Goal: Information Seeking & Learning: Check status

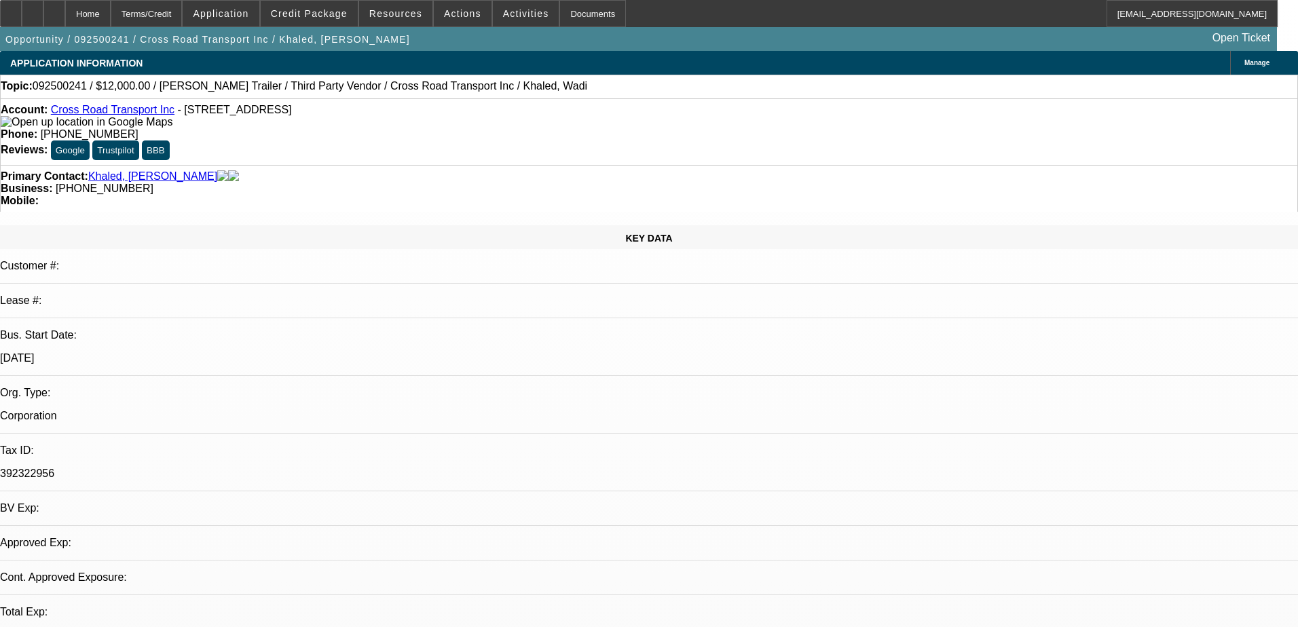
select select "0"
select select "0.1"
select select "4"
select select "0"
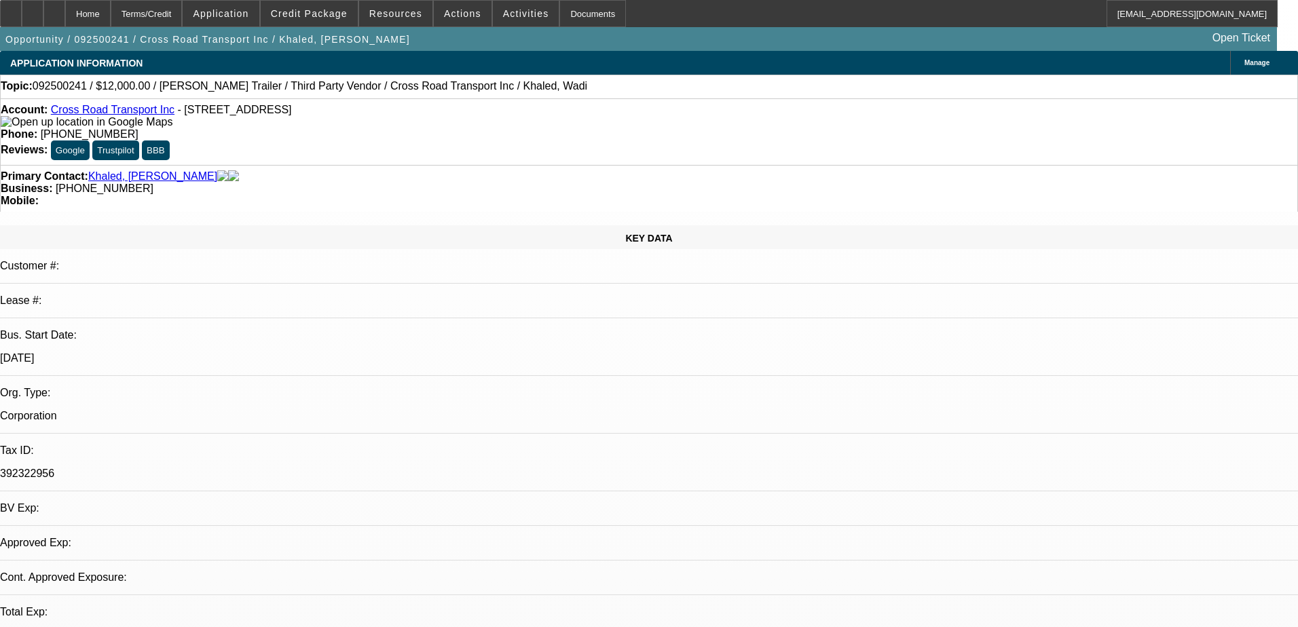
select select "0"
select select "2"
select select "0"
select select "5"
select select "0"
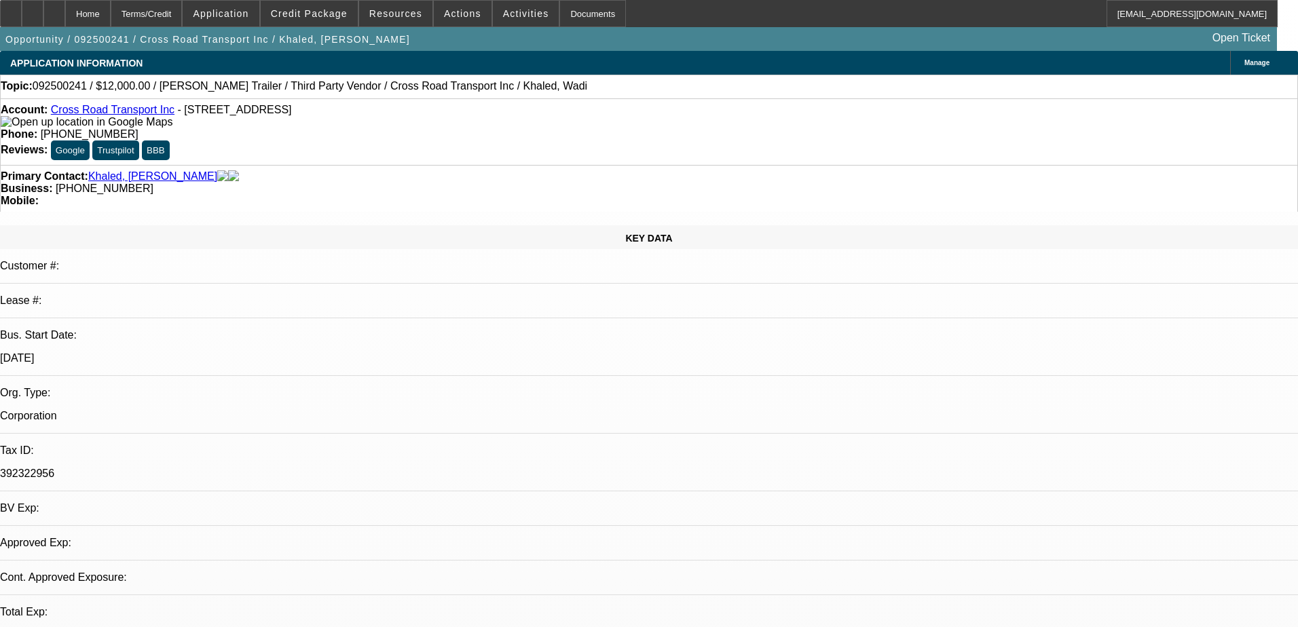
select select "0"
select select "2"
select select "0"
select select "5"
select select "0"
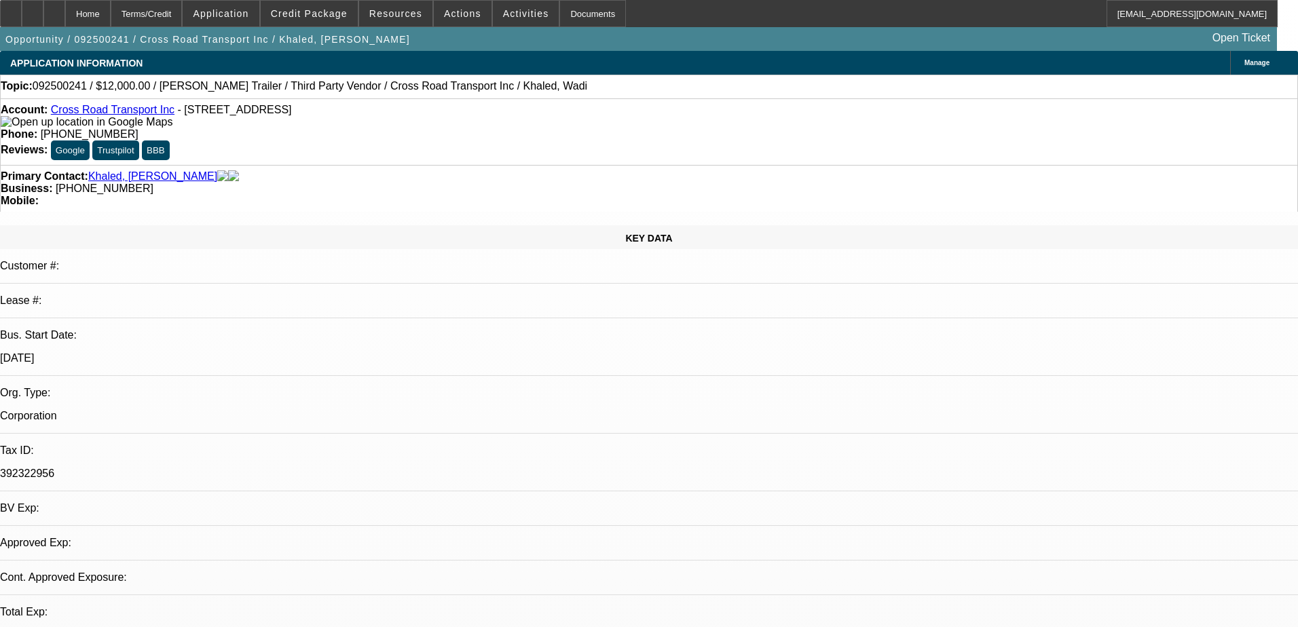
select select "0"
select select "3"
select select "0.1"
select select "4"
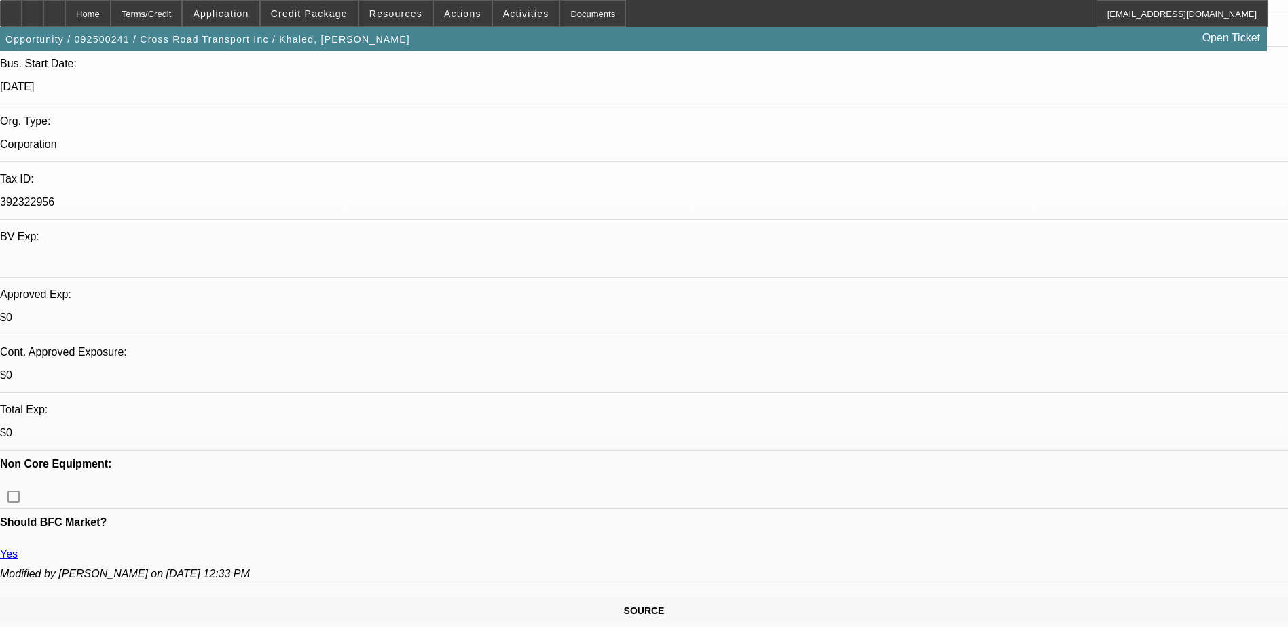
scroll to position [271, 0]
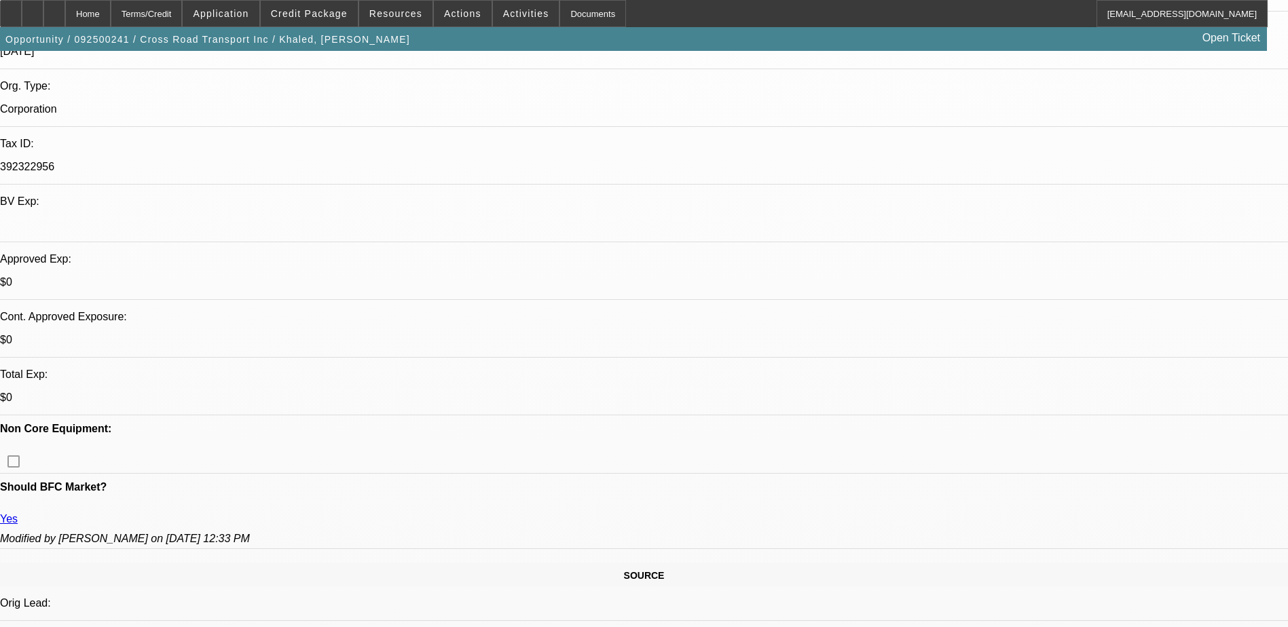
scroll to position [339, 0]
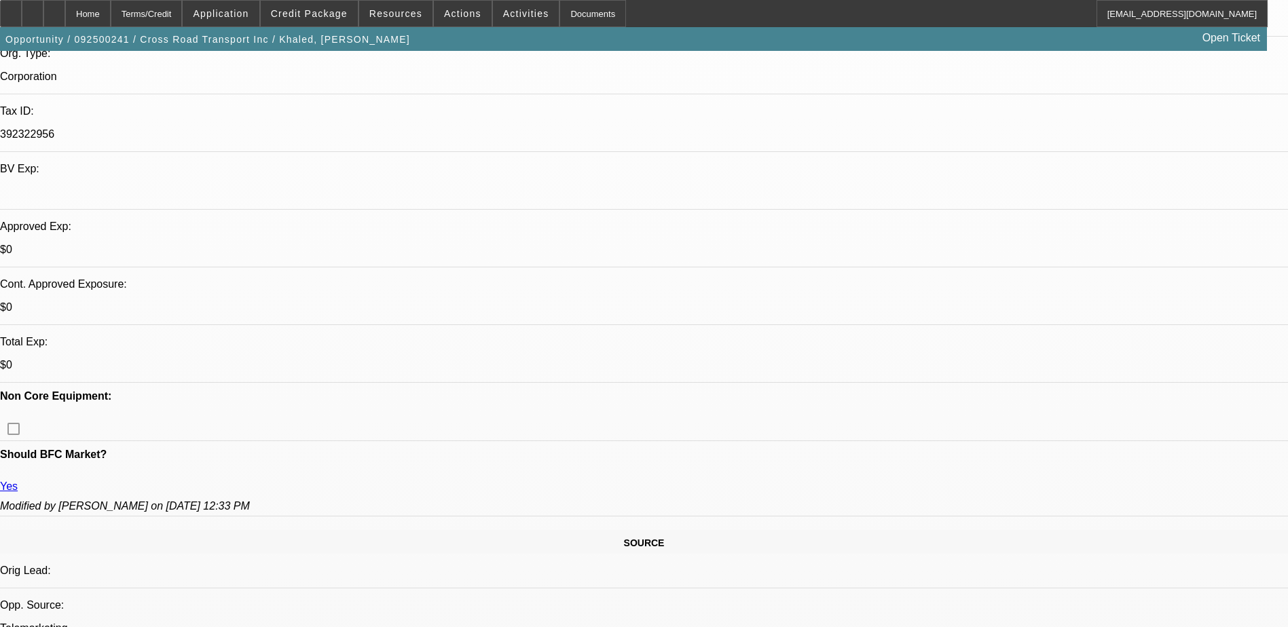
drag, startPoint x: 1103, startPoint y: 447, endPoint x: 1262, endPoint y: 459, distance: 159.2
drag, startPoint x: 1262, startPoint y: 459, endPoint x: 1093, endPoint y: 466, distance: 168.5
drag, startPoint x: 958, startPoint y: 474, endPoint x: 1120, endPoint y: 472, distance: 162.2
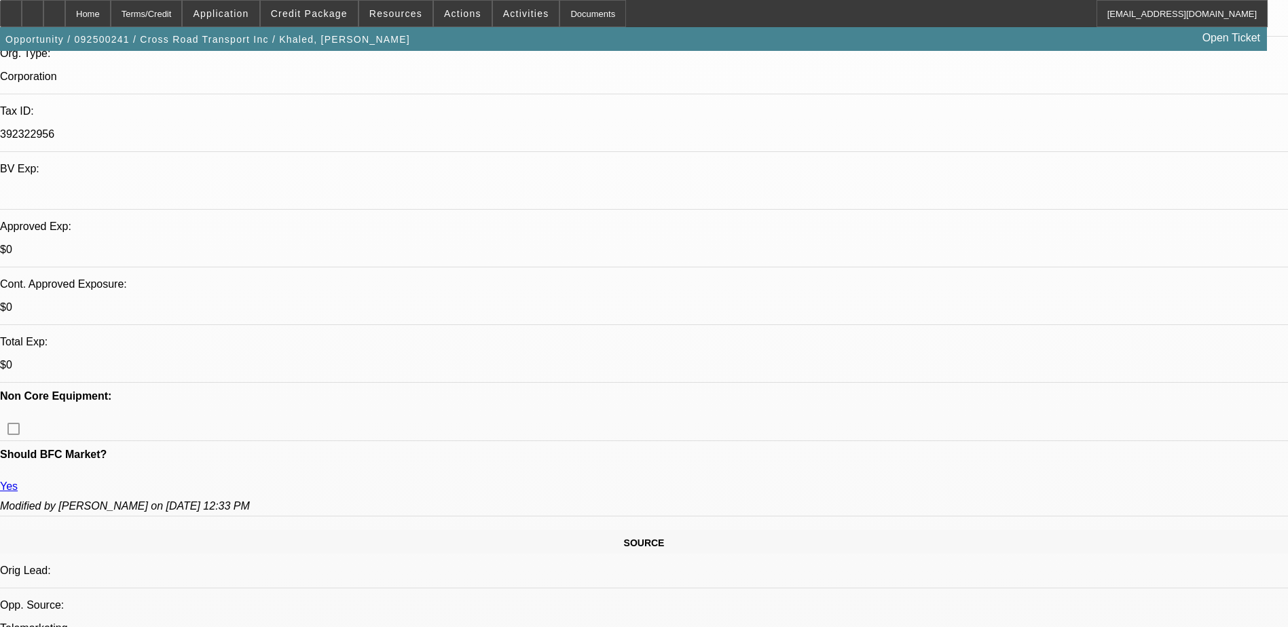
drag, startPoint x: 1120, startPoint y: 472, endPoint x: 1108, endPoint y: 472, distance: 11.5
drag, startPoint x: 1123, startPoint y: 464, endPoint x: 1254, endPoint y: 474, distance: 130.7
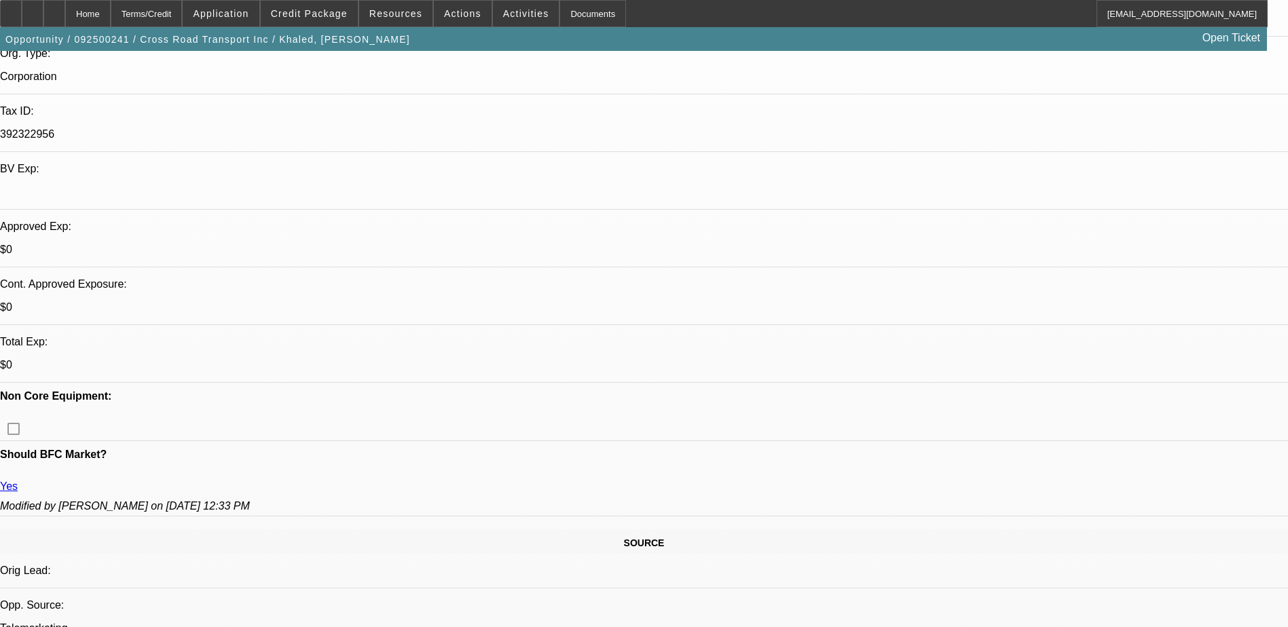
drag, startPoint x: 1254, startPoint y: 474, endPoint x: 1185, endPoint y: 469, distance: 68.7
drag, startPoint x: 911, startPoint y: 477, endPoint x: 1160, endPoint y: 479, distance: 249.1
drag, startPoint x: 1160, startPoint y: 479, endPoint x: 1063, endPoint y: 476, distance: 97.1
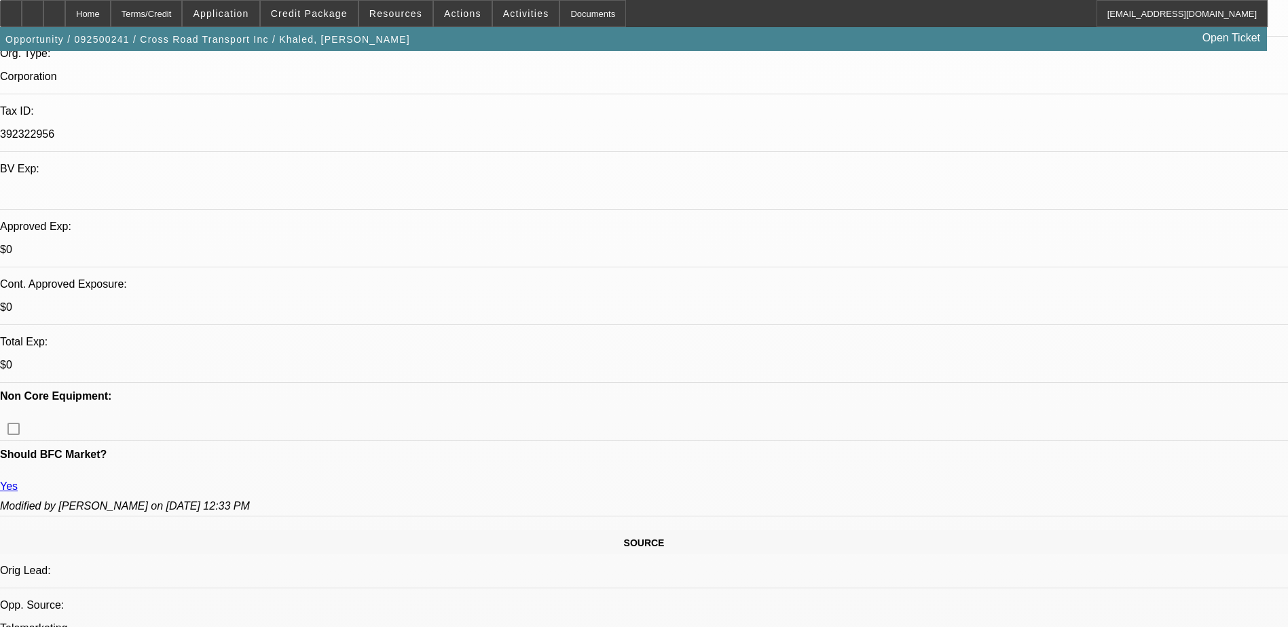
drag, startPoint x: 1061, startPoint y: 476, endPoint x: 1237, endPoint y: 473, distance: 176.5
drag, startPoint x: 1237, startPoint y: 473, endPoint x: 1195, endPoint y: 473, distance: 42.1
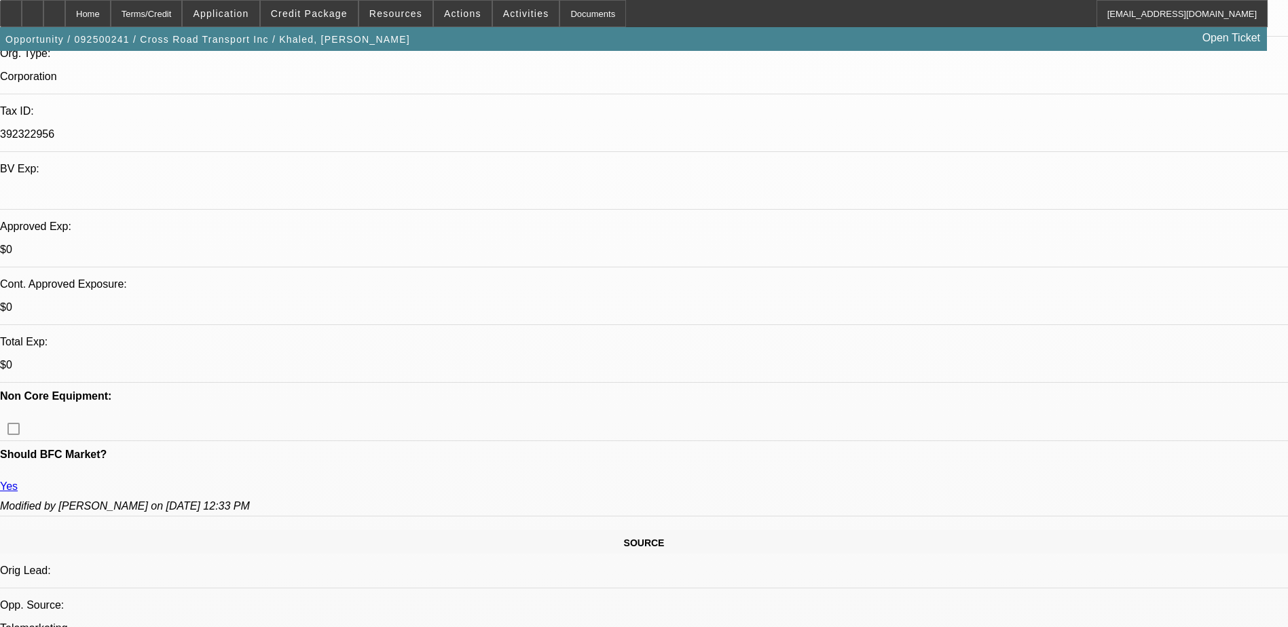
drag, startPoint x: 926, startPoint y: 488, endPoint x: 1168, endPoint y: 510, distance: 243.3
drag, startPoint x: 1168, startPoint y: 510, endPoint x: 1072, endPoint y: 509, distance: 95.7
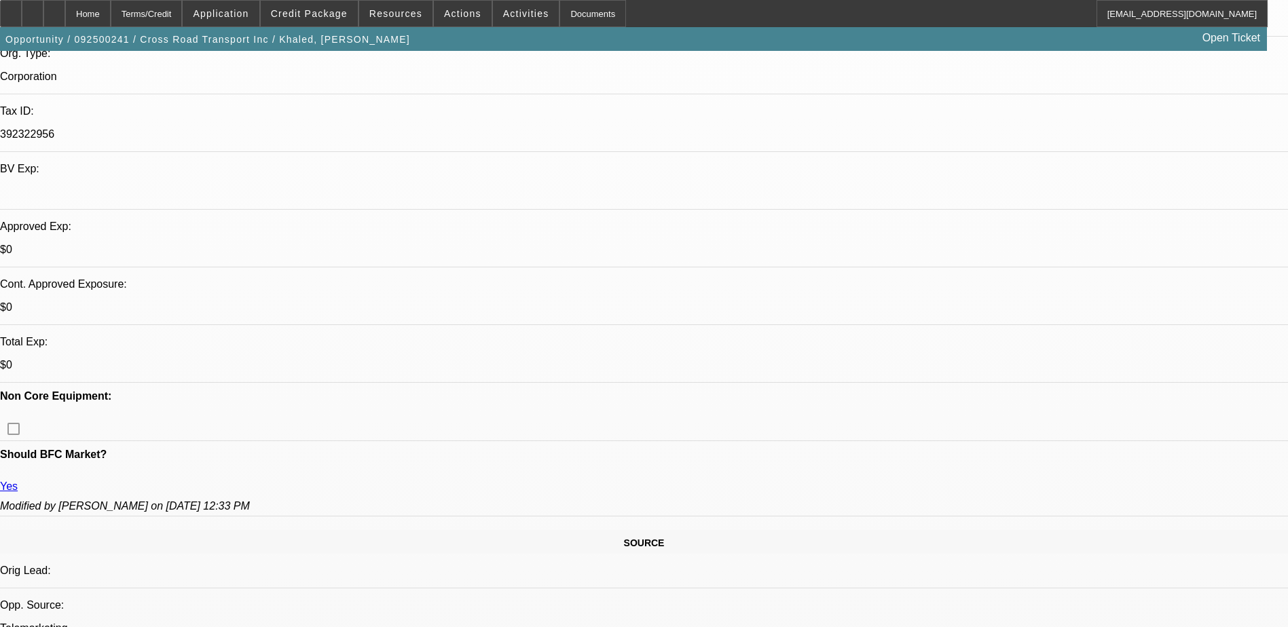
drag, startPoint x: 1243, startPoint y: 493, endPoint x: 1068, endPoint y: 494, distance: 175.1
drag, startPoint x: 1074, startPoint y: 502, endPoint x: 1162, endPoint y: 502, distance: 87.6
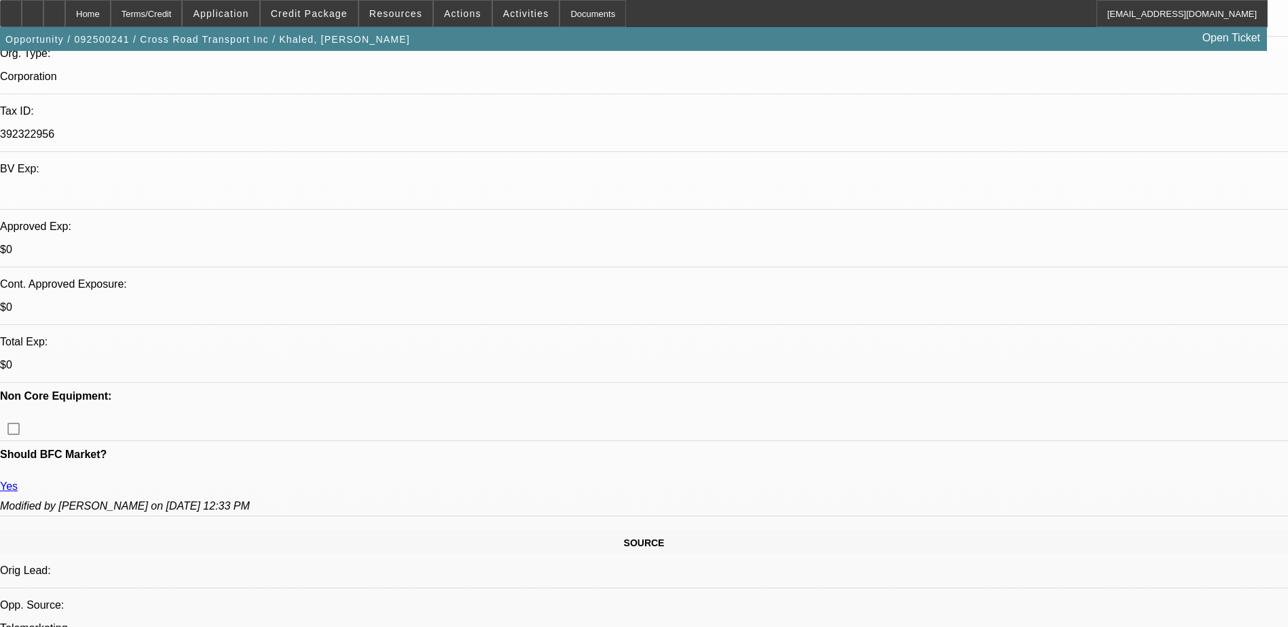
drag, startPoint x: 1162, startPoint y: 502, endPoint x: 1130, endPoint y: 500, distance: 32.0
drag, startPoint x: 1291, startPoint y: 500, endPoint x: 1214, endPoint y: 503, distance: 76.8
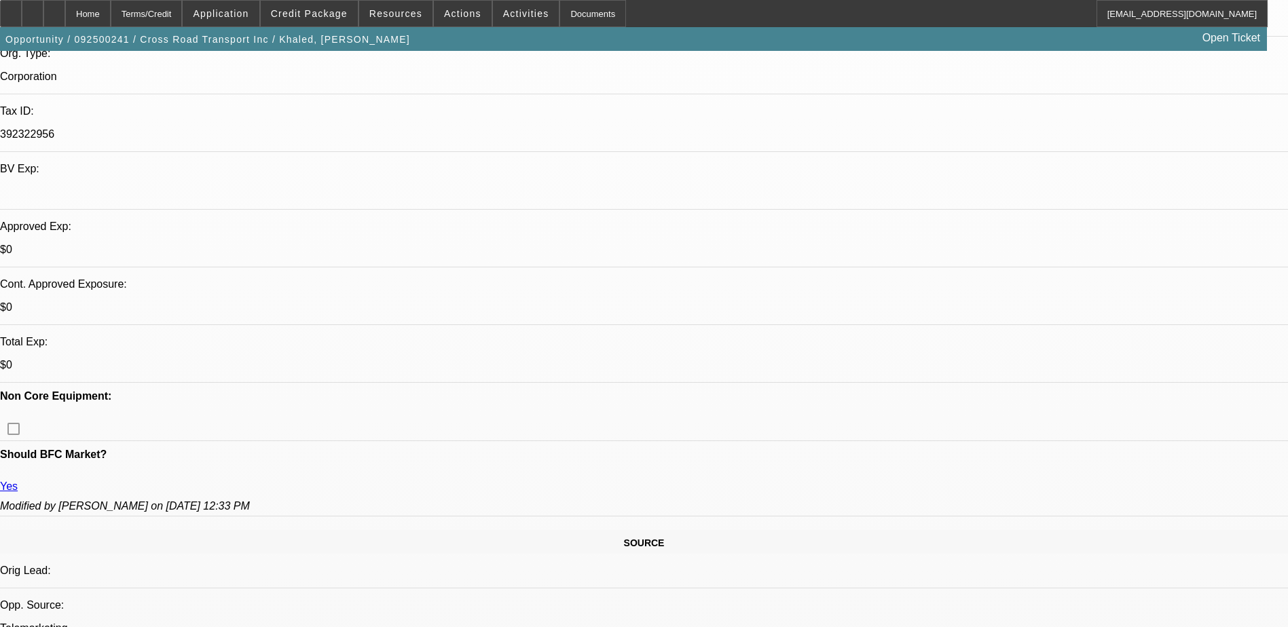
drag, startPoint x: 946, startPoint y: 512, endPoint x: 1045, endPoint y: 523, distance: 99.6
drag, startPoint x: 1045, startPoint y: 523, endPoint x: 1070, endPoint y: 523, distance: 24.4
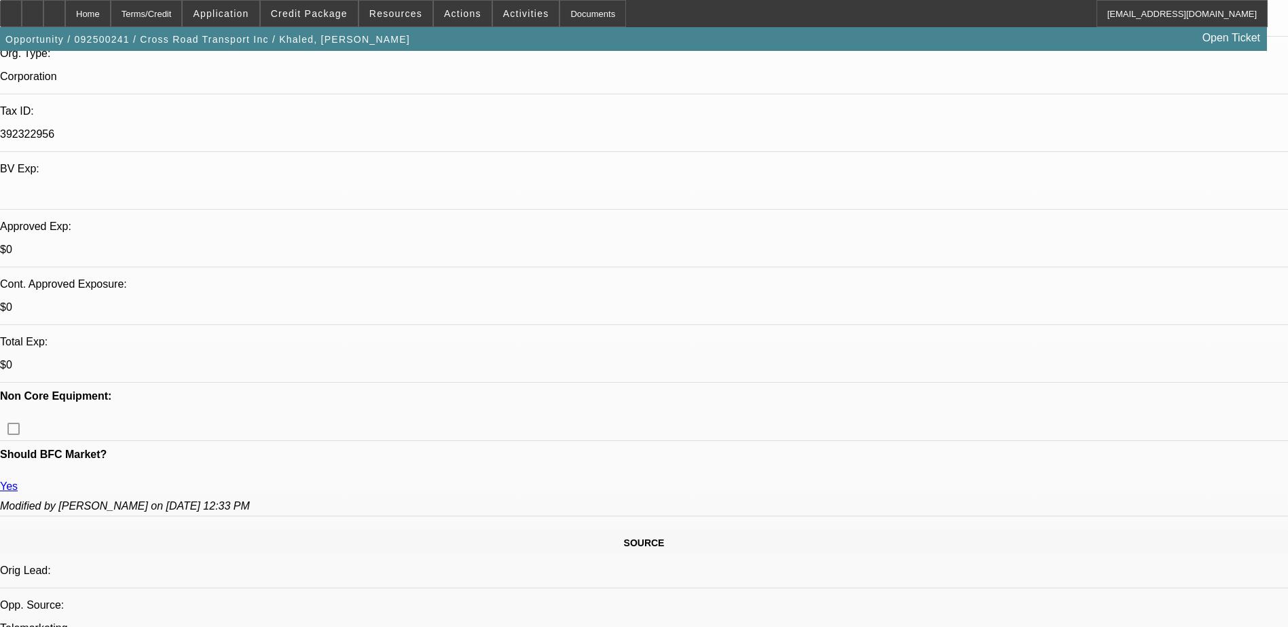
drag, startPoint x: 1103, startPoint y: 537, endPoint x: 1036, endPoint y: 572, distance: 75.9
drag, startPoint x: 1036, startPoint y: 572, endPoint x: 1028, endPoint y: 550, distance: 23.6
drag, startPoint x: 1076, startPoint y: 550, endPoint x: 1219, endPoint y: 562, distance: 143.0
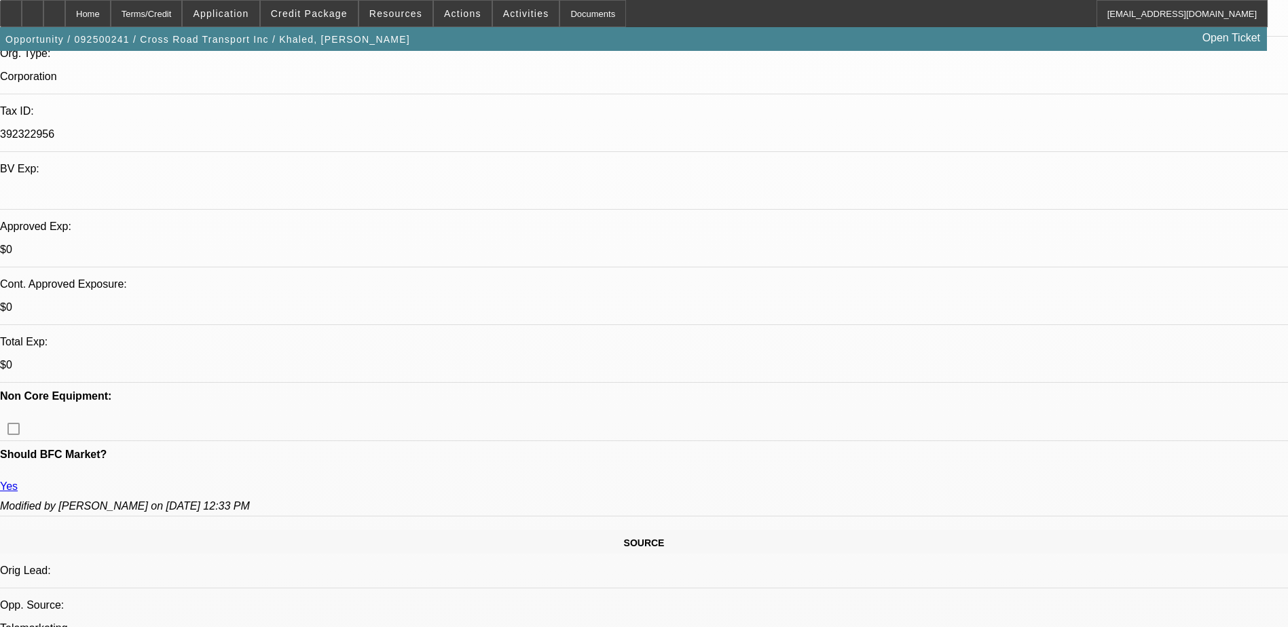
drag, startPoint x: 1219, startPoint y: 562, endPoint x: 1201, endPoint y: 564, distance: 17.8
drag, startPoint x: 920, startPoint y: 563, endPoint x: 1218, endPoint y: 577, distance: 298.9
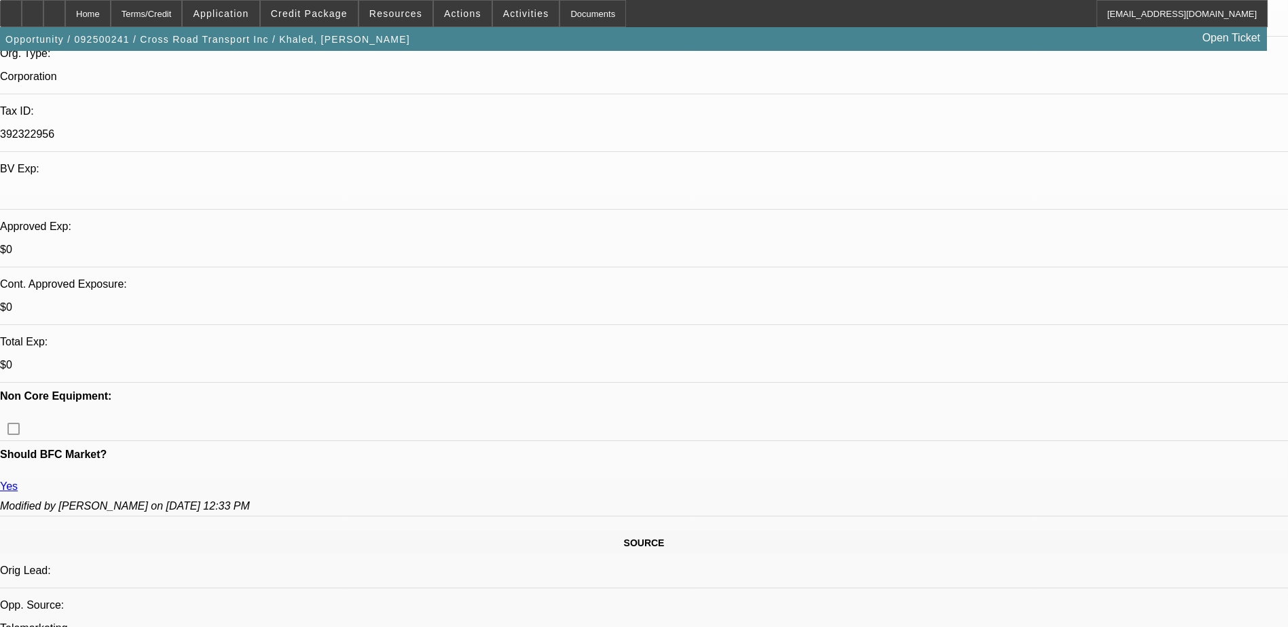
drag, startPoint x: 1218, startPoint y: 577, endPoint x: 1205, endPoint y: 574, distance: 14.0
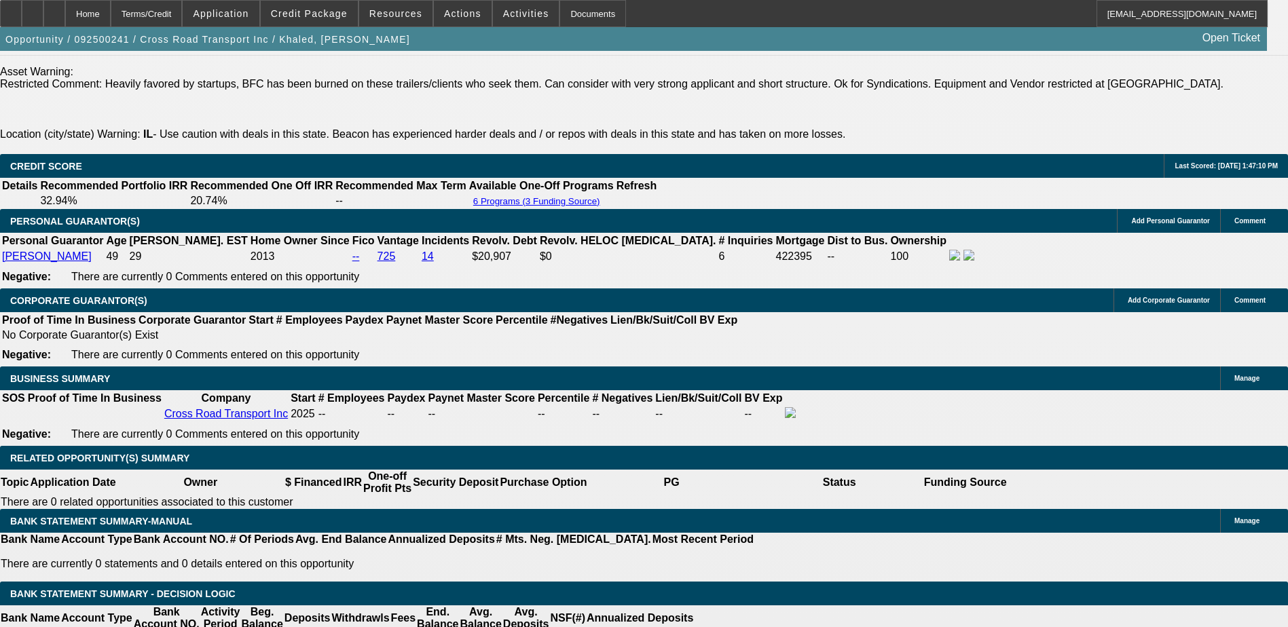
scroll to position [2036, 0]
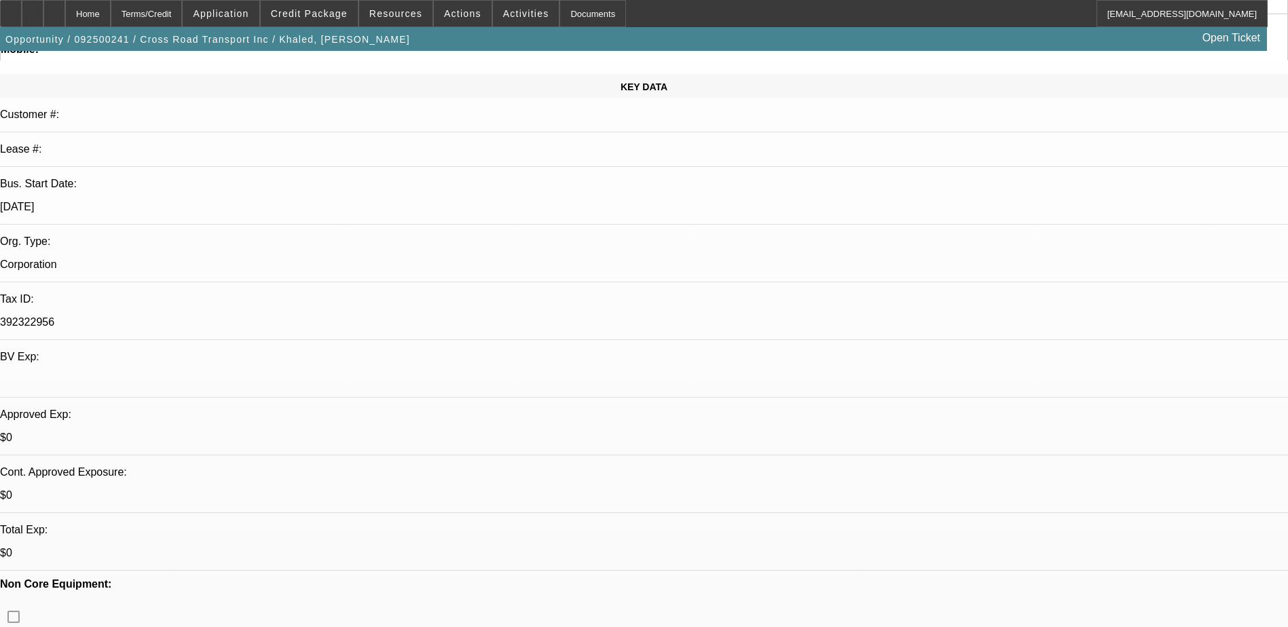
scroll to position [0, 0]
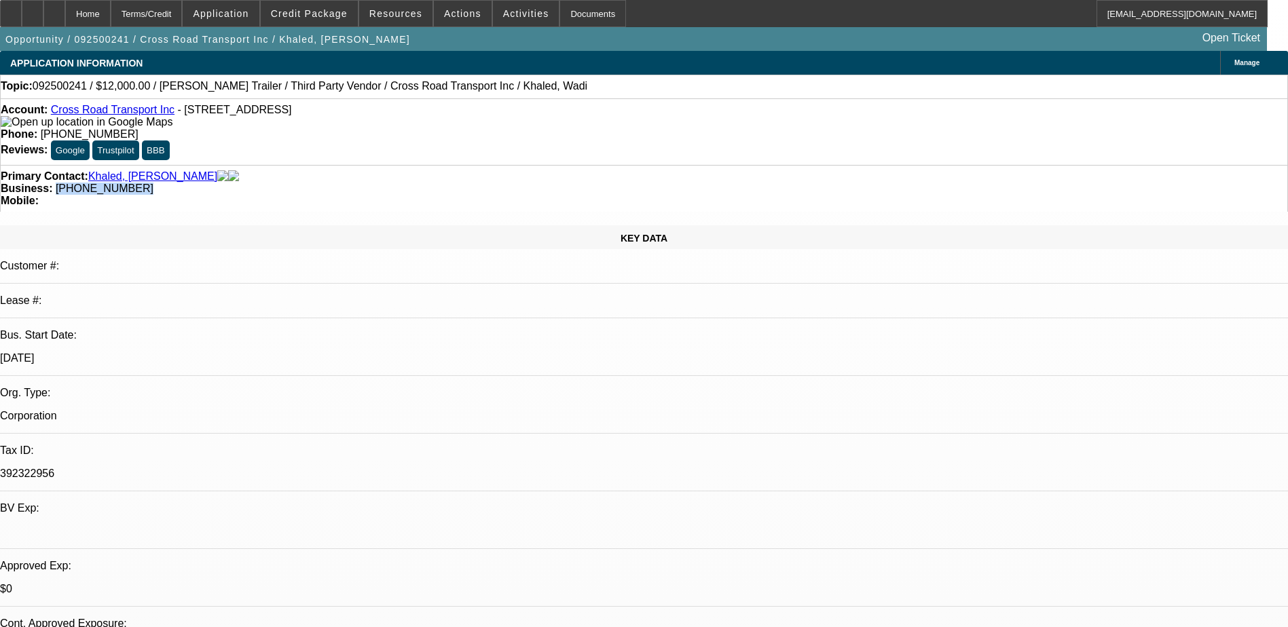
drag, startPoint x: 549, startPoint y: 149, endPoint x: 485, endPoint y: 151, distance: 64.5
click at [485, 183] on div "Business: [PHONE_NUMBER]" at bounding box center [644, 189] width 1286 height 12
copy span "[PHONE_NUMBER]"
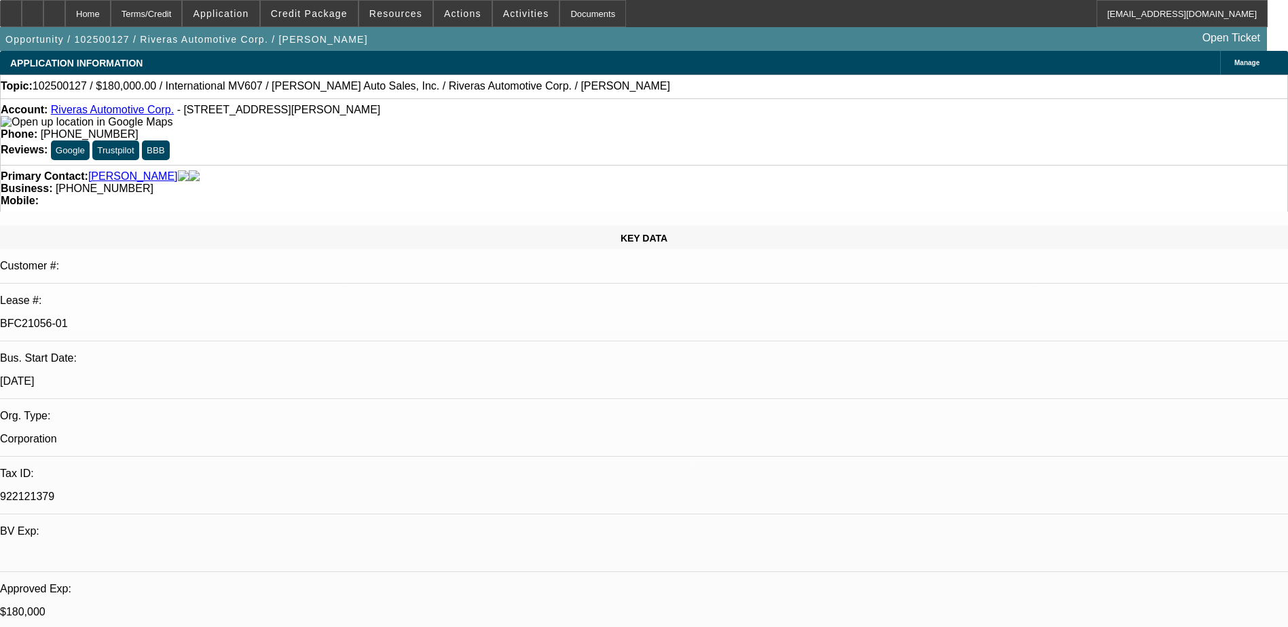
select select "0"
select select "2"
select select "0"
select select "6"
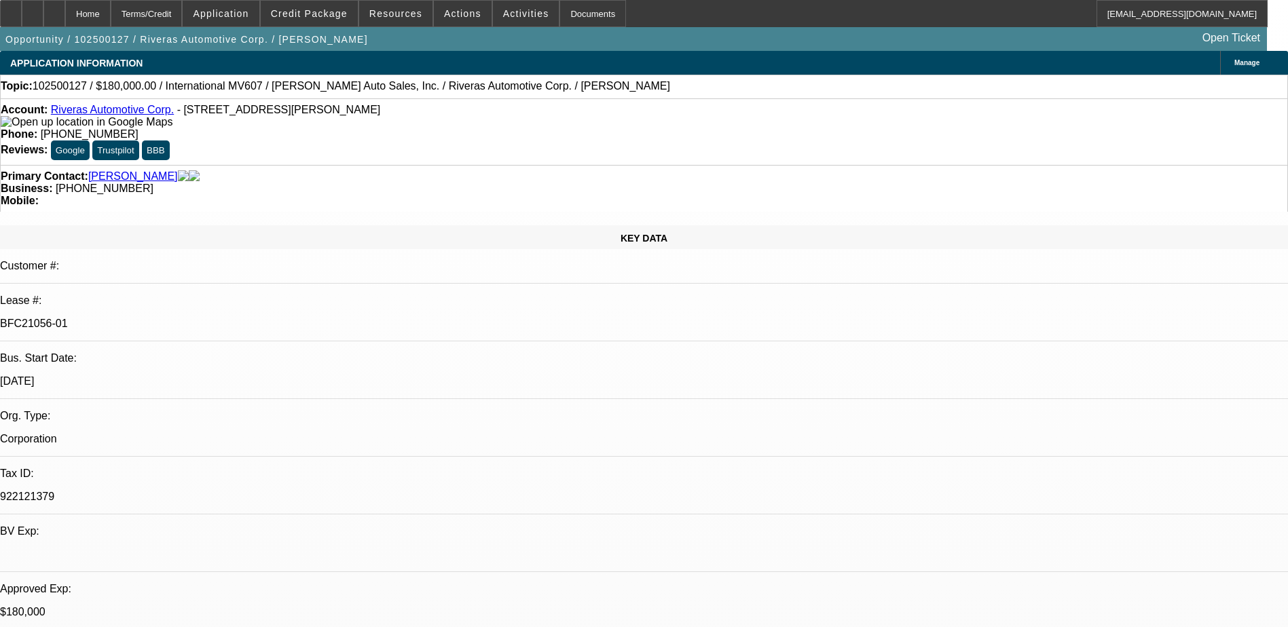
select select "0"
select select "6"
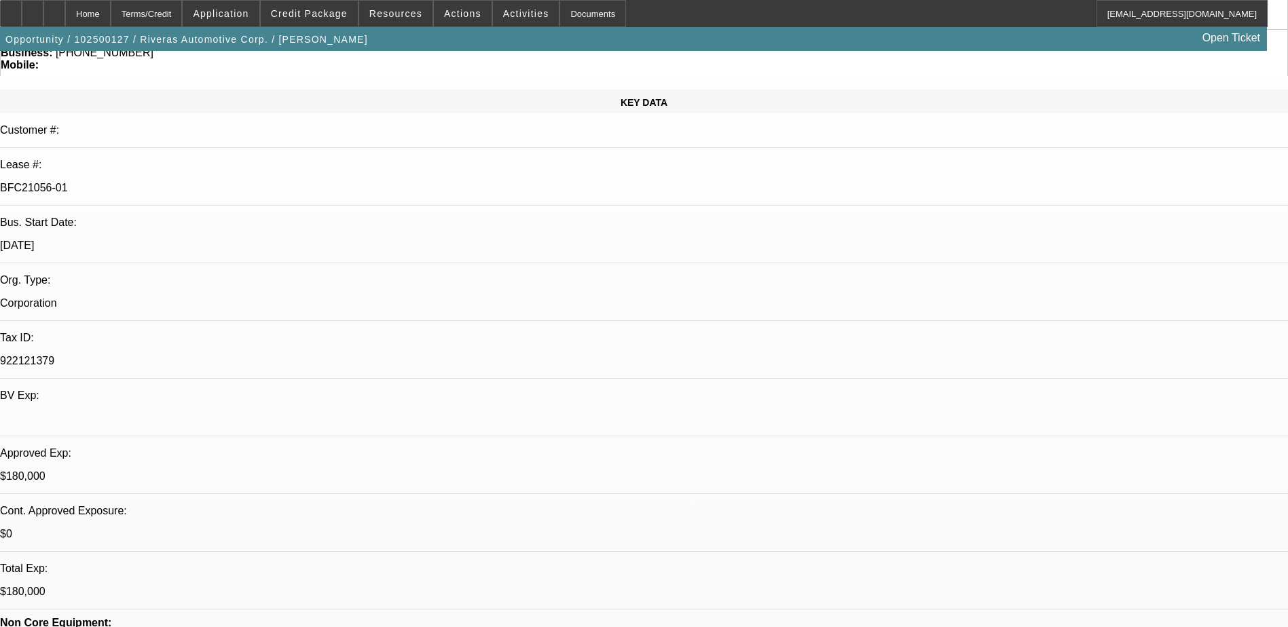
scroll to position [276, 0]
drag, startPoint x: 973, startPoint y: 445, endPoint x: 1108, endPoint y: 444, distance: 134.4
drag, startPoint x: 1108, startPoint y: 444, endPoint x: 1091, endPoint y: 447, distance: 17.2
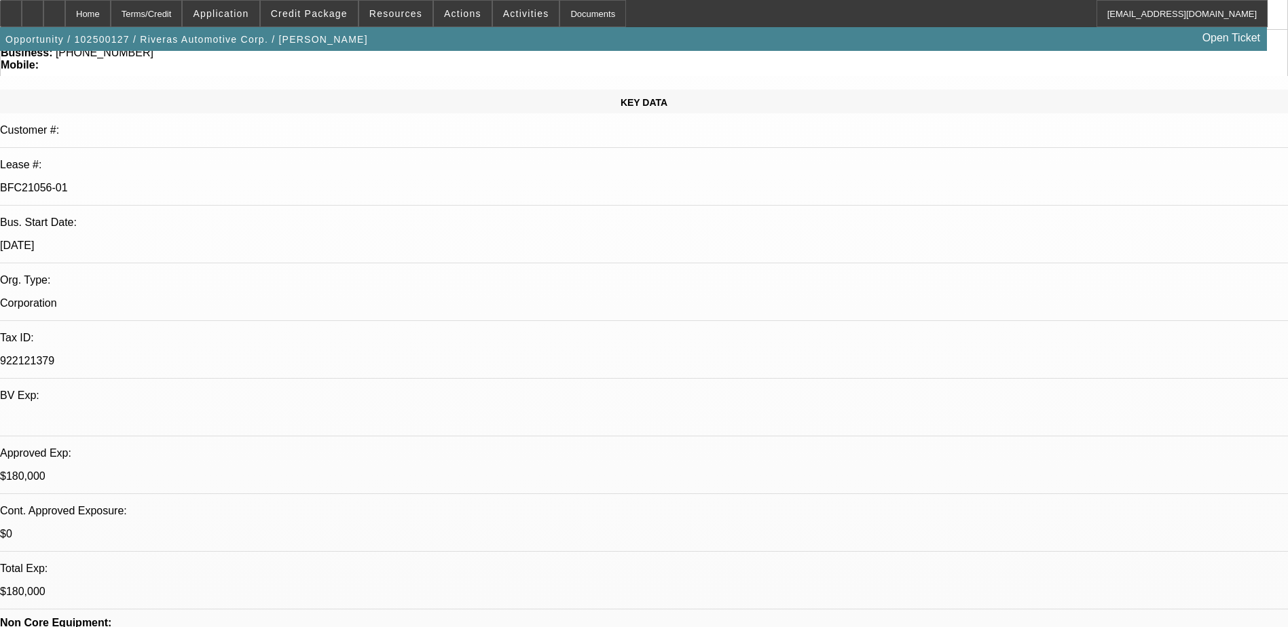
drag, startPoint x: 1046, startPoint y: 455, endPoint x: 1095, endPoint y: 461, distance: 49.9
drag, startPoint x: 1095, startPoint y: 461, endPoint x: 1066, endPoint y: 466, distance: 30.4
drag, startPoint x: 1007, startPoint y: 466, endPoint x: 1114, endPoint y: 472, distance: 108.1
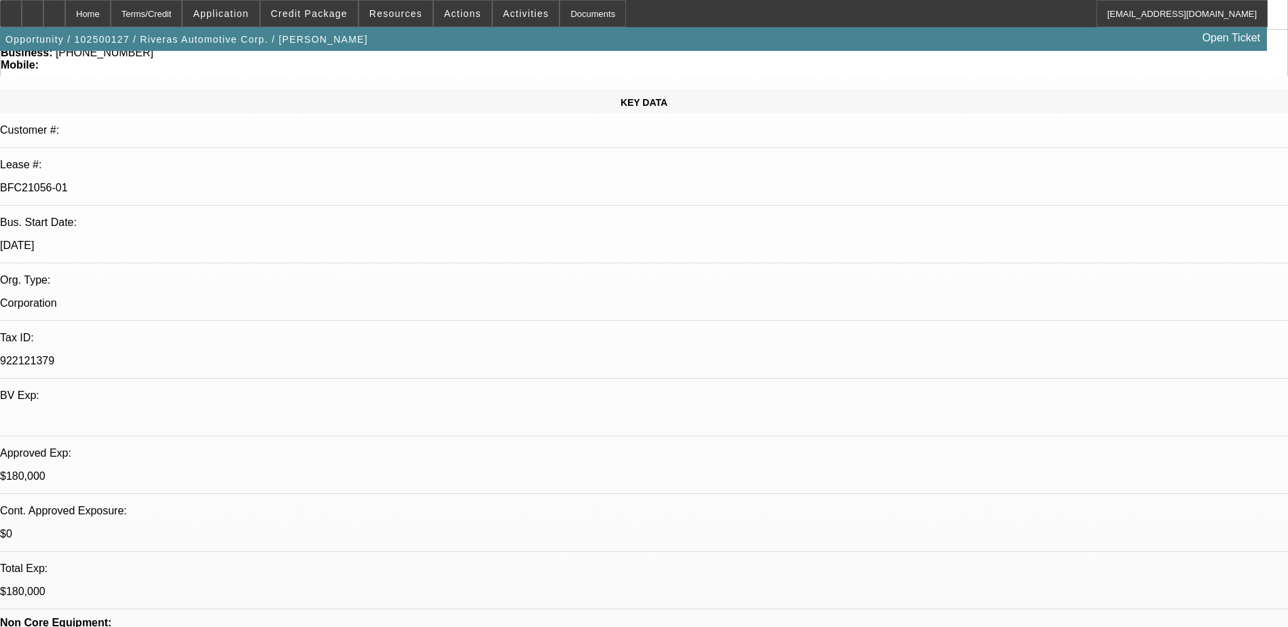
drag, startPoint x: 1114, startPoint y: 472, endPoint x: 1076, endPoint y: 478, distance: 38.4
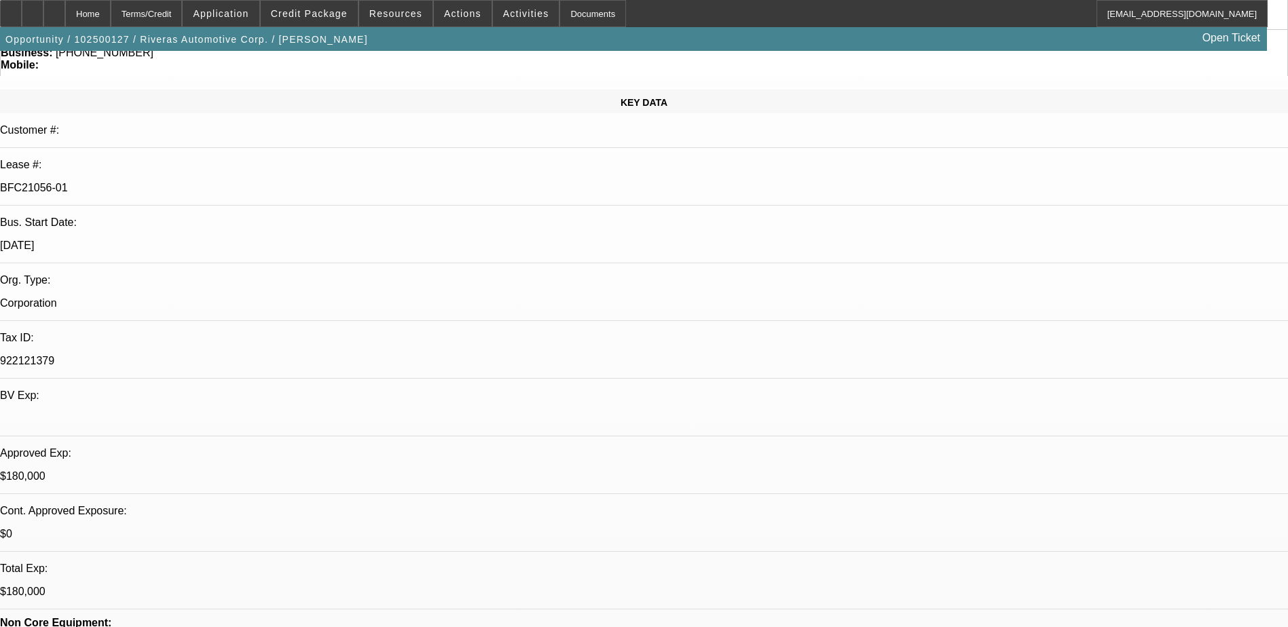
drag, startPoint x: 1009, startPoint y: 448, endPoint x: 1002, endPoint y: 439, distance: 11.1
drag, startPoint x: 999, startPoint y: 453, endPoint x: 998, endPoint y: 475, distance: 22.4
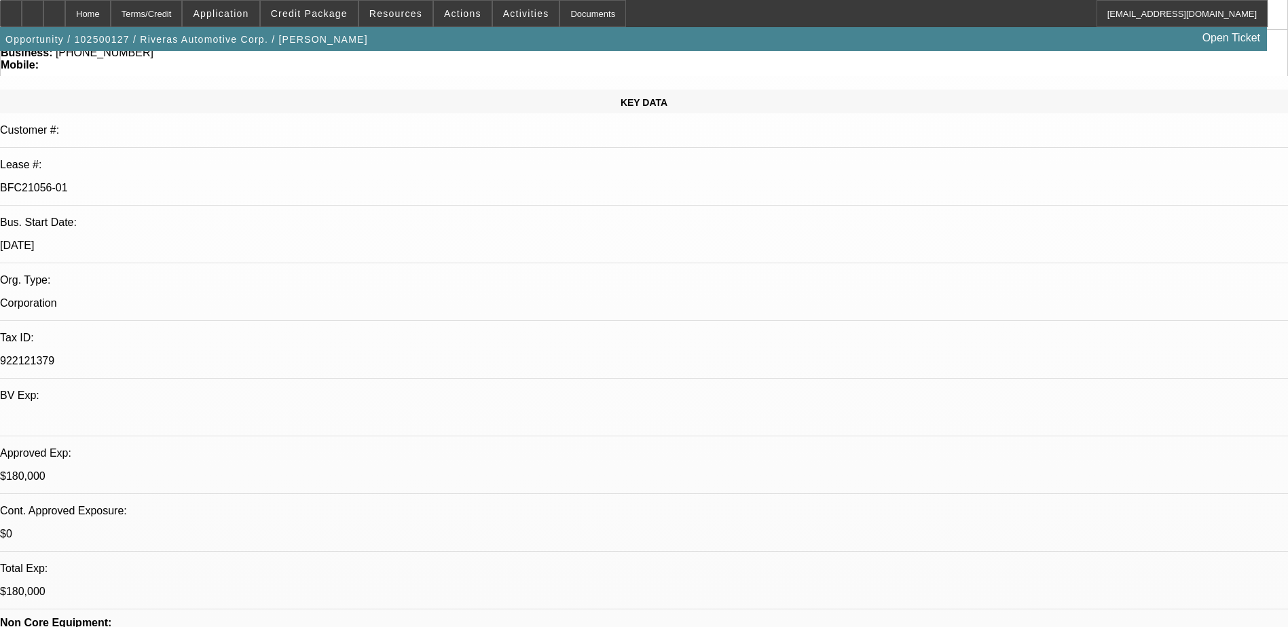
drag, startPoint x: 998, startPoint y: 483, endPoint x: 1000, endPoint y: 492, distance: 9.1
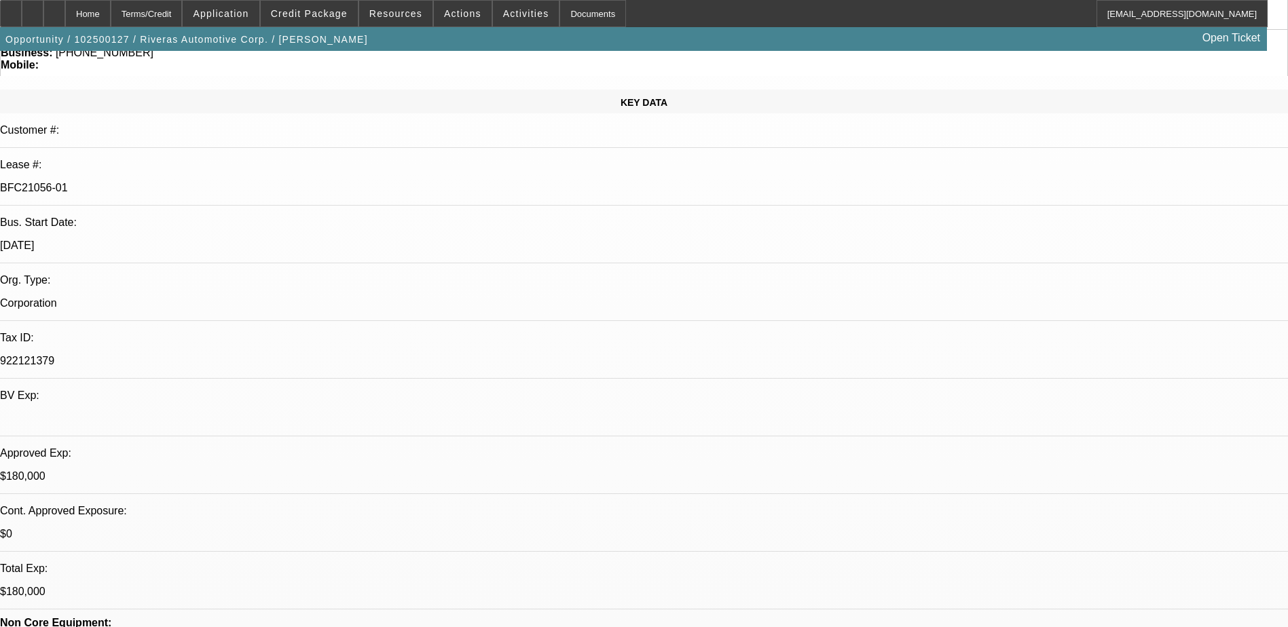
drag, startPoint x: 1001, startPoint y: 493, endPoint x: 997, endPoint y: 512, distance: 19.4
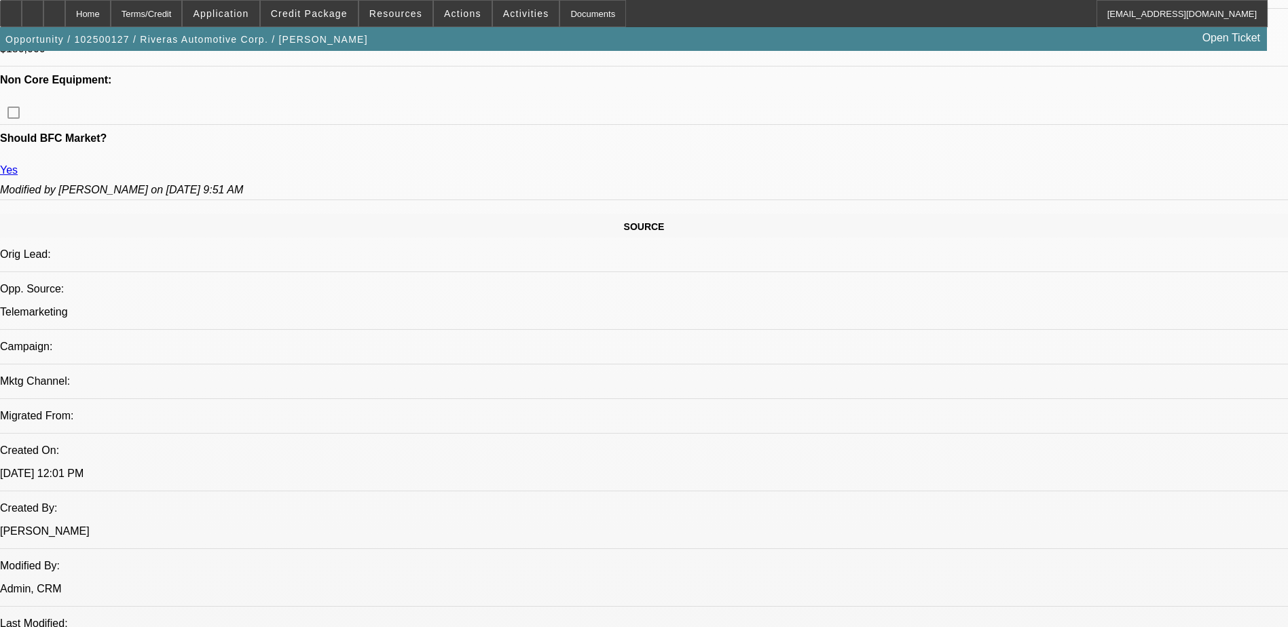
scroll to position [136, 0]
